Goal: Task Accomplishment & Management: Manage account settings

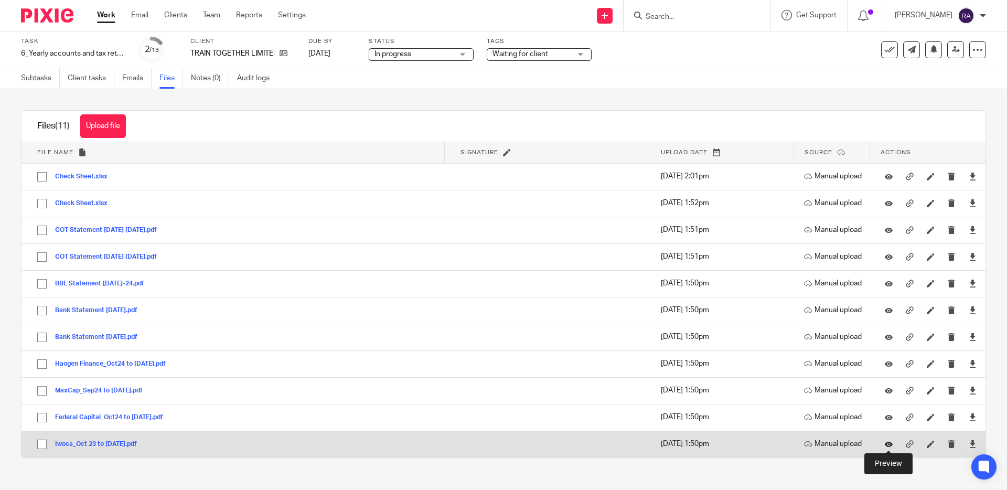
click at [890, 443] on icon at bounding box center [889, 444] width 8 height 8
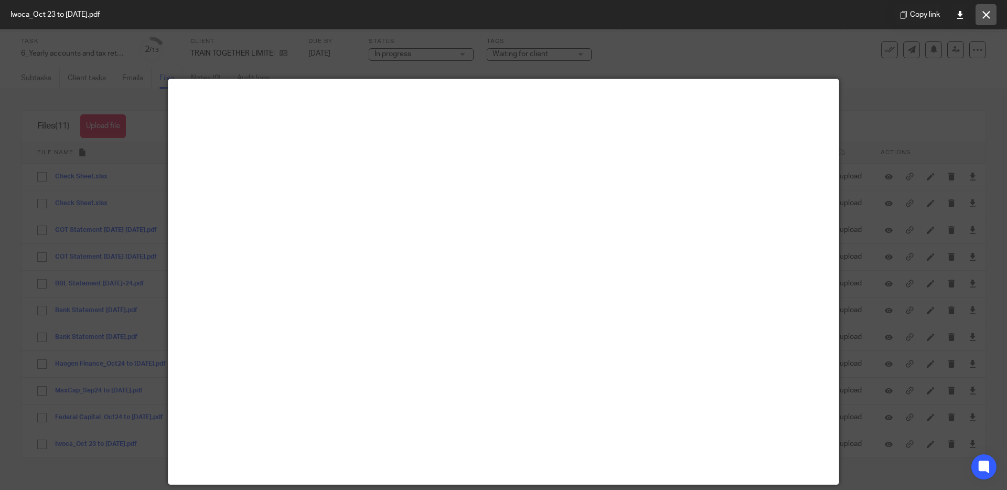
click at [988, 13] on icon at bounding box center [987, 15] width 8 height 8
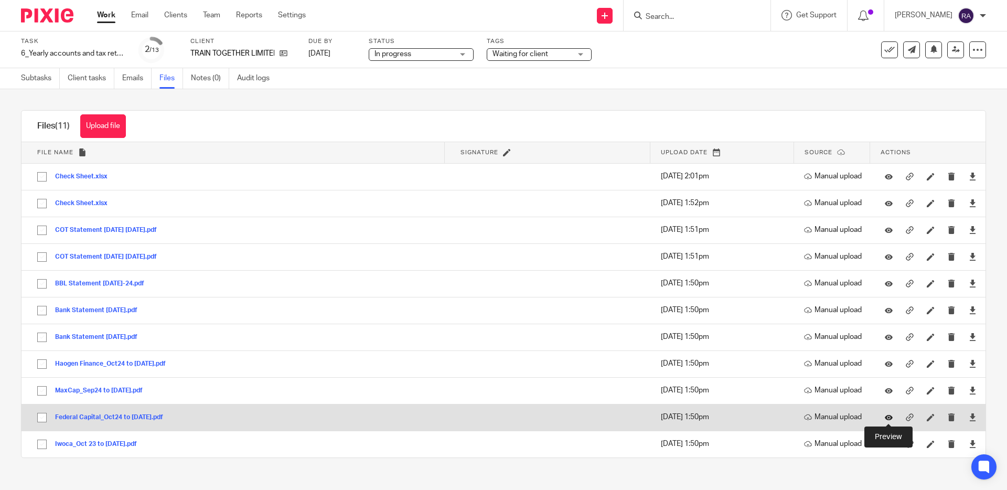
click at [892, 417] on icon at bounding box center [889, 417] width 8 height 8
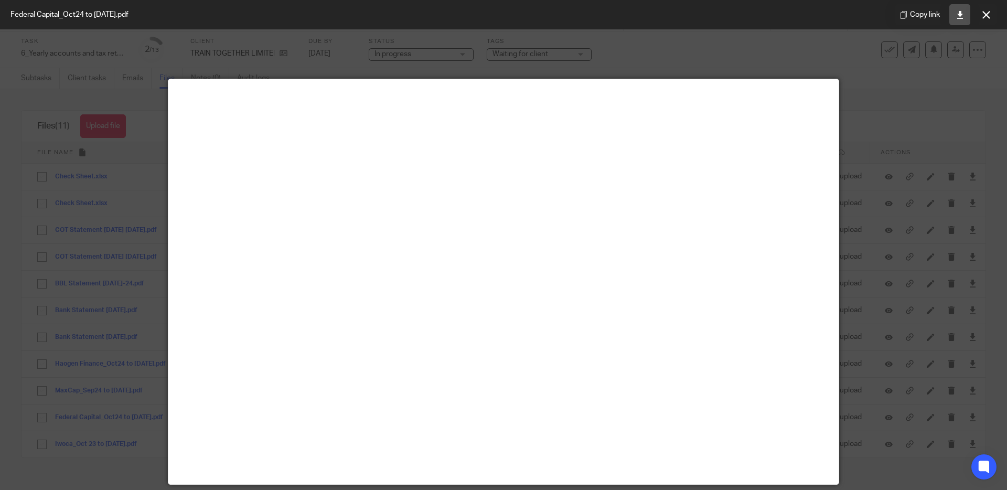
click at [967, 17] on link at bounding box center [959, 14] width 21 height 21
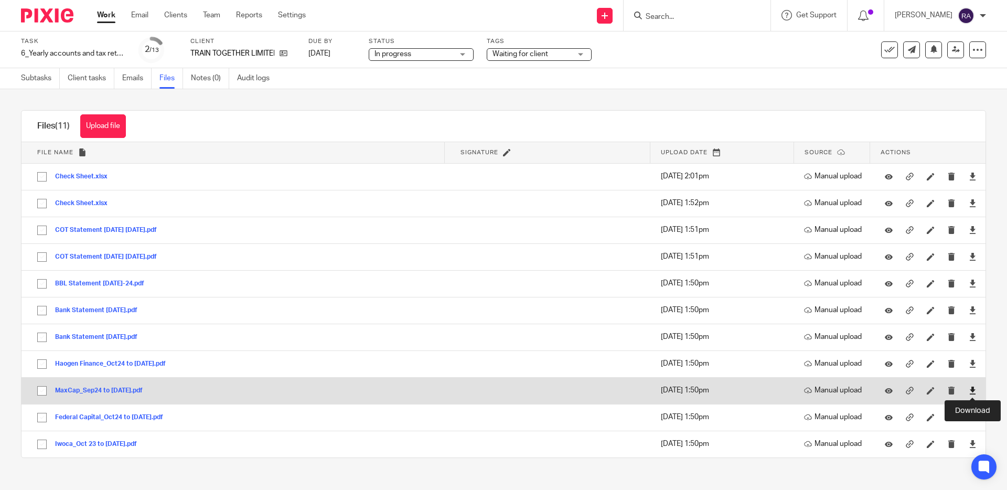
click at [972, 392] on icon at bounding box center [973, 391] width 8 height 8
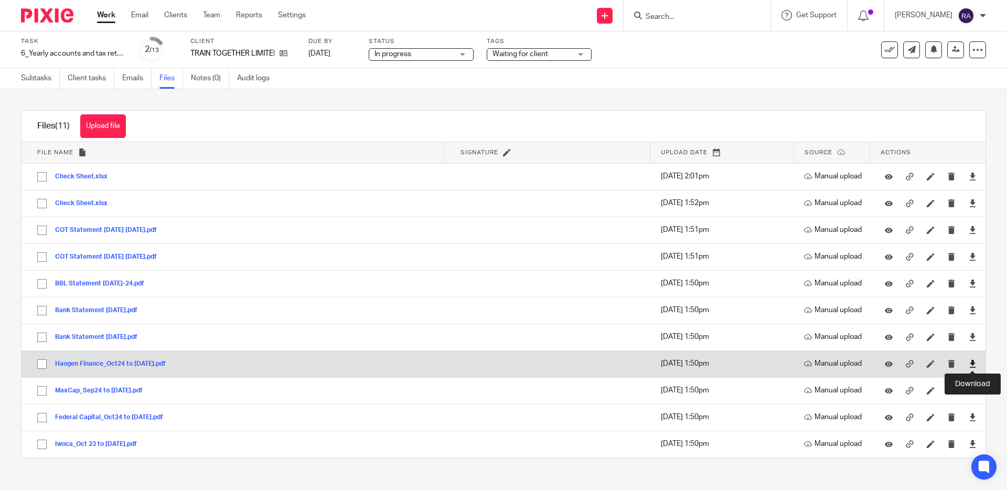
click at [971, 365] on icon at bounding box center [973, 364] width 8 height 8
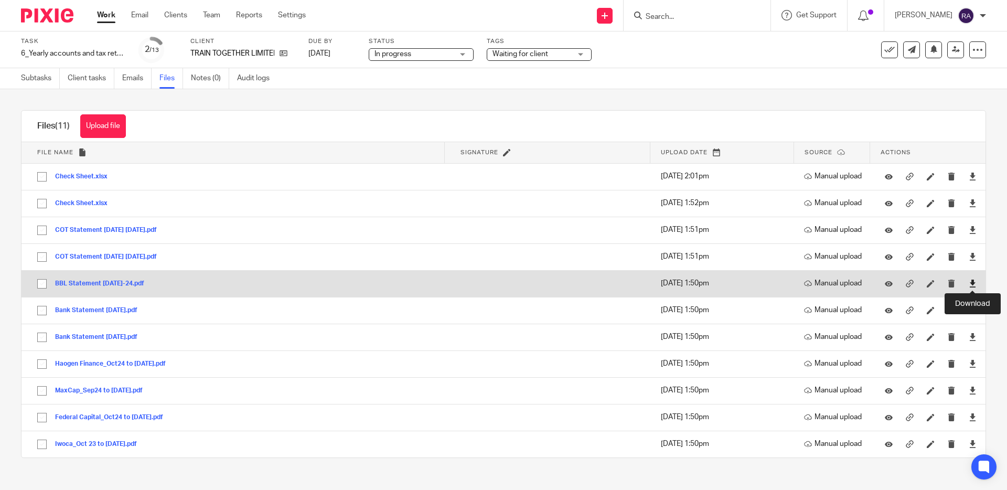
click at [971, 281] on icon at bounding box center [973, 284] width 8 height 8
